Goal: Use online tool/utility: Utilize a website feature to perform a specific function

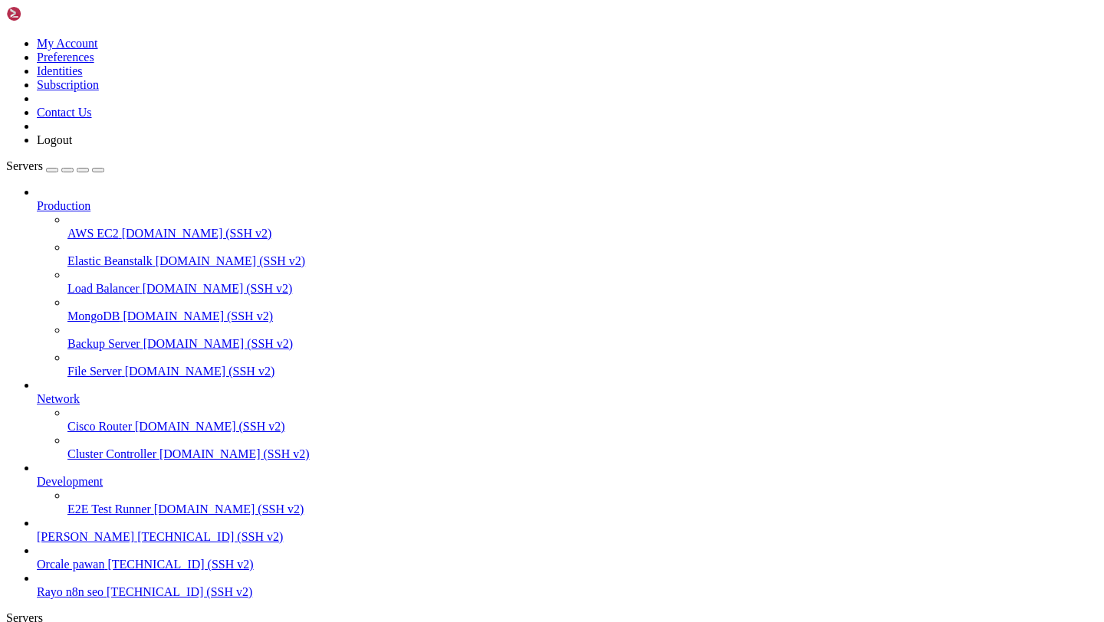
scroll to position [646581, 0]
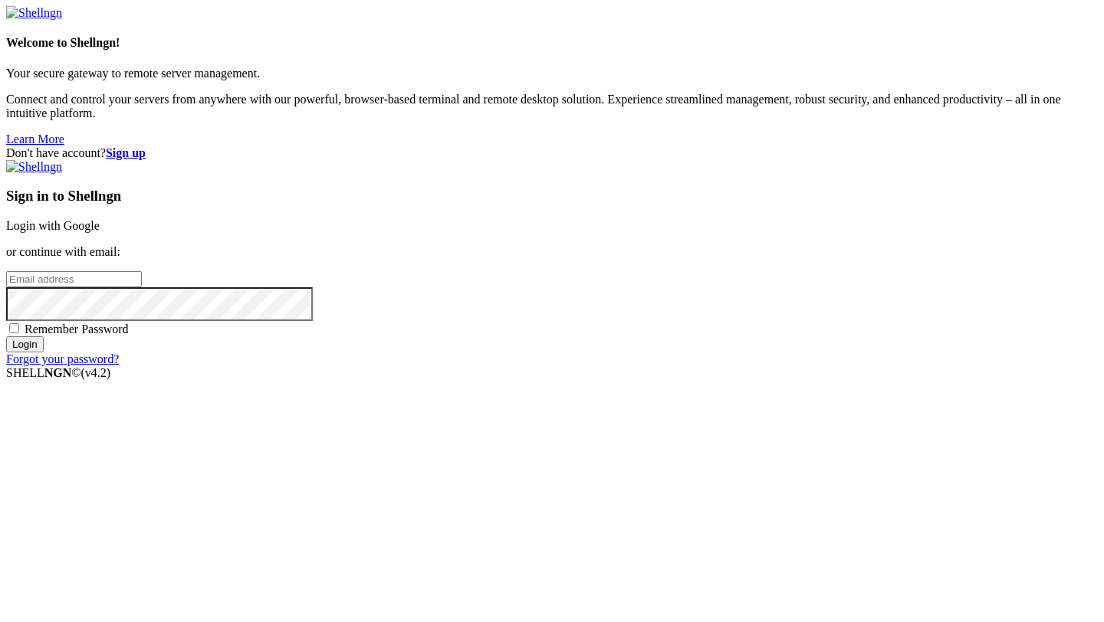
click at [100, 219] on link "Login with Google" at bounding box center [52, 225] width 93 height 13
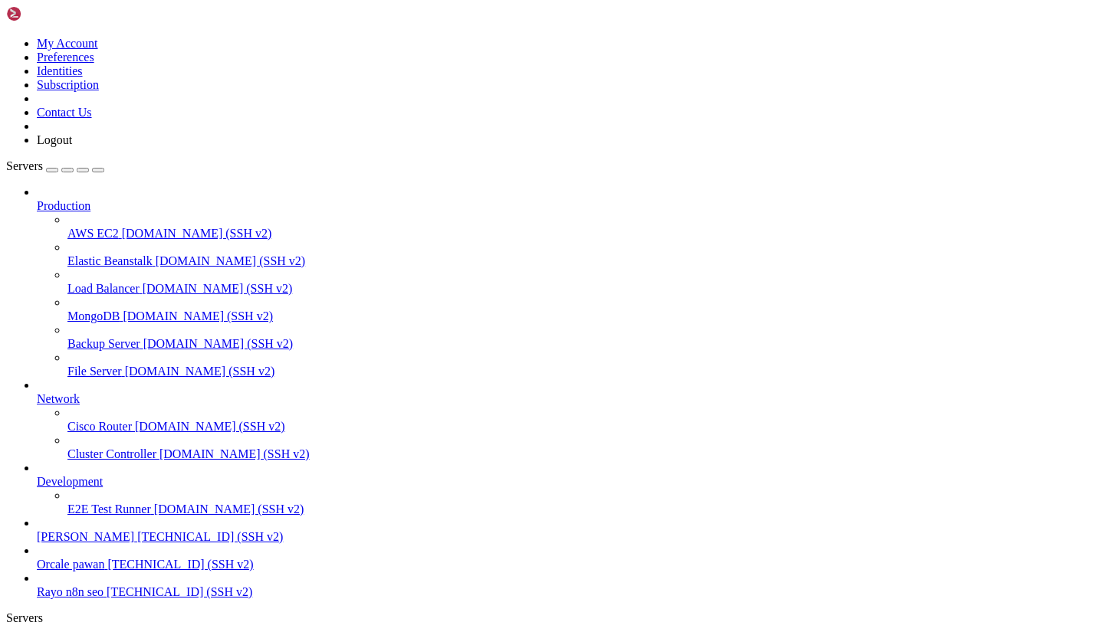
scroll to position [646568, 0]
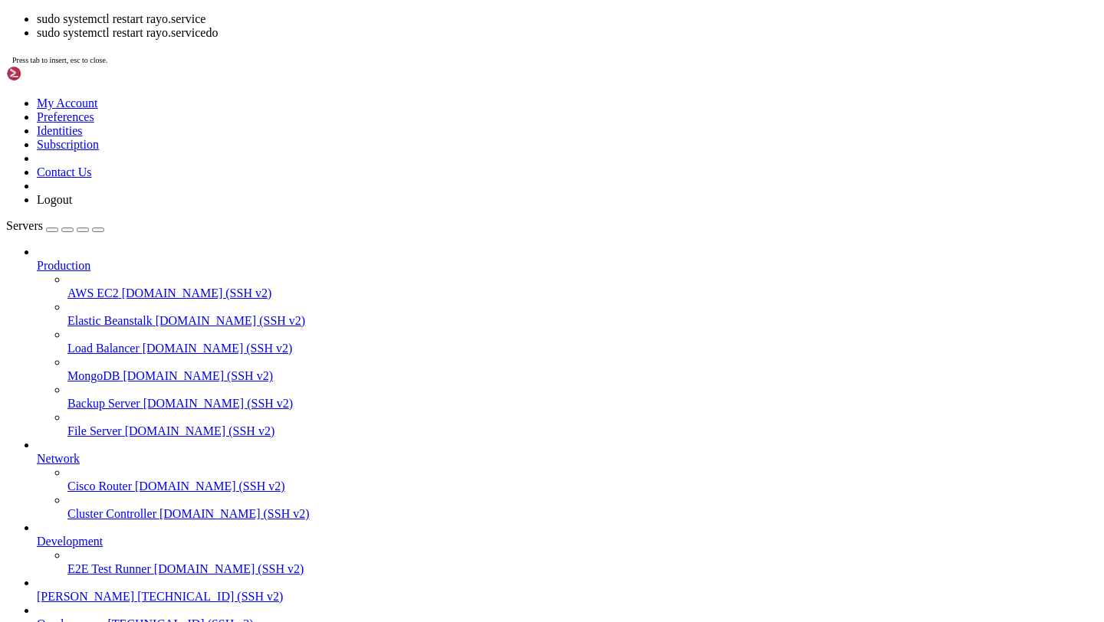
scroll to position [647040, 0]
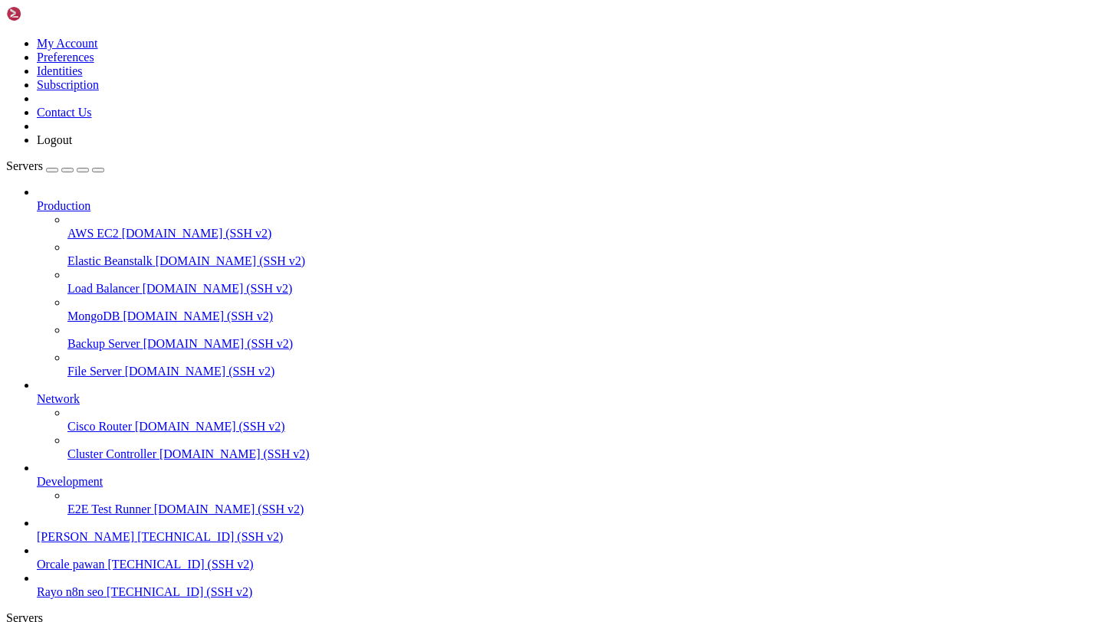
drag, startPoint x: 14, startPoint y: 1334, endPoint x: 540, endPoint y: 1409, distance: 531.7
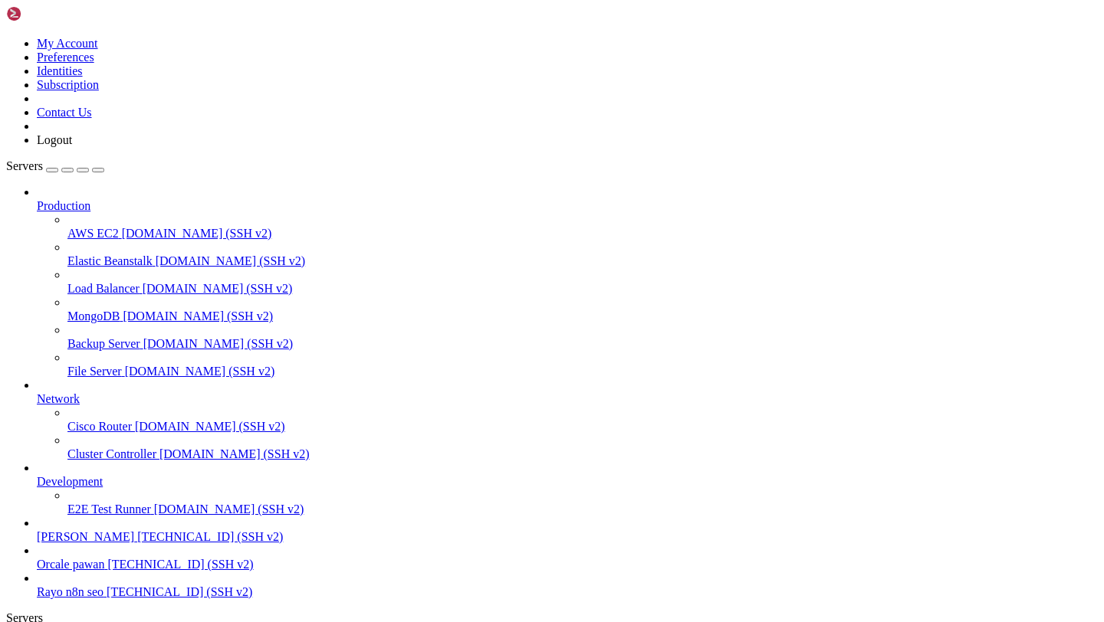
scroll to position [647219, 0]
copy div "COMMAND PID USER FD TYPE DEVICE SIZE/OFF NODE NAME gunicorn 4159221 ubuntu 7u I…"
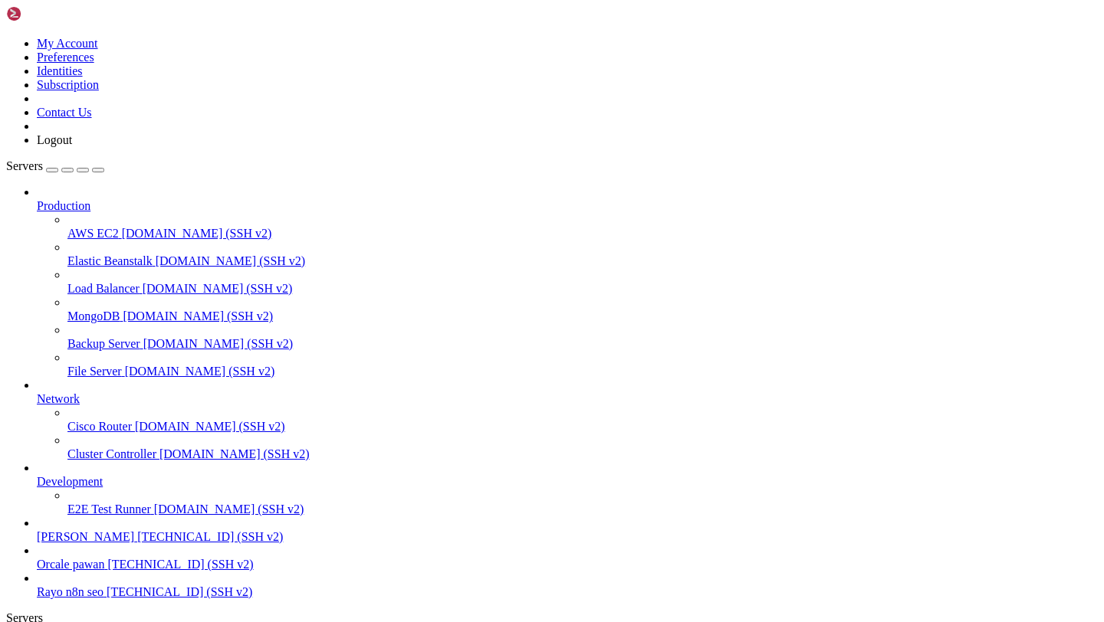
scroll to position [647372, 0]
